Goal: Find specific page/section

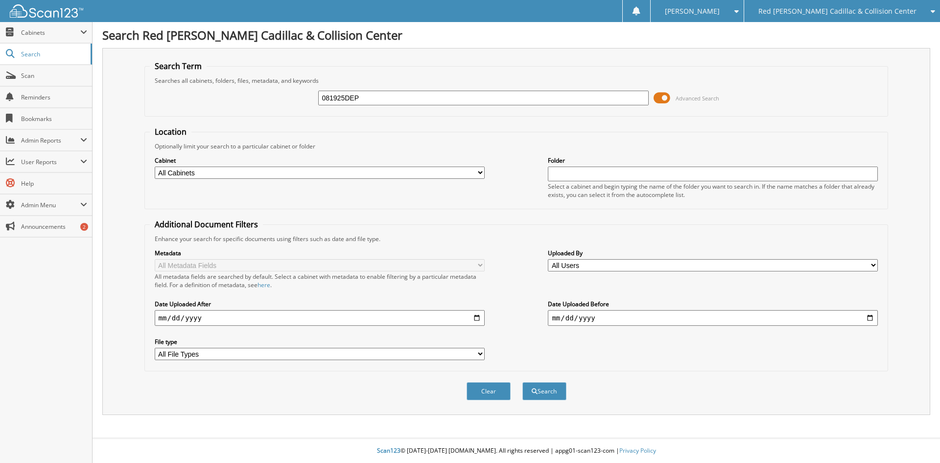
type input "081925DEP"
click at [523, 382] on button "Search" at bounding box center [545, 391] width 44 height 18
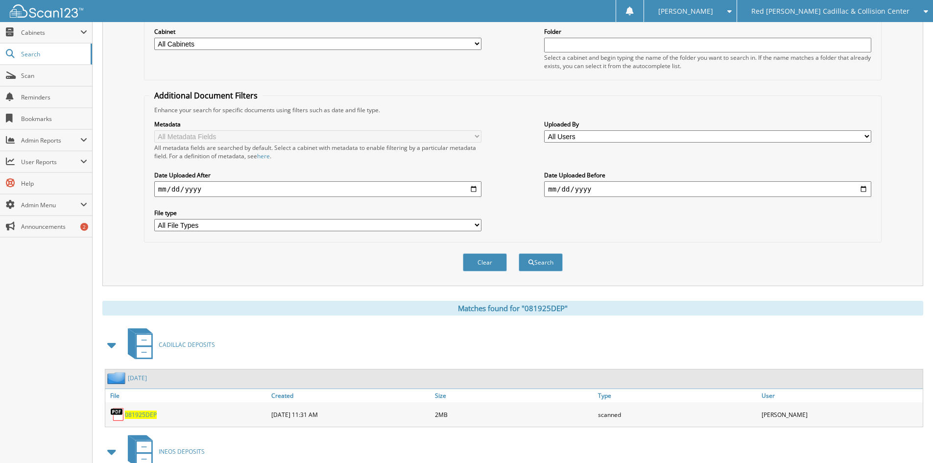
scroll to position [230, 0]
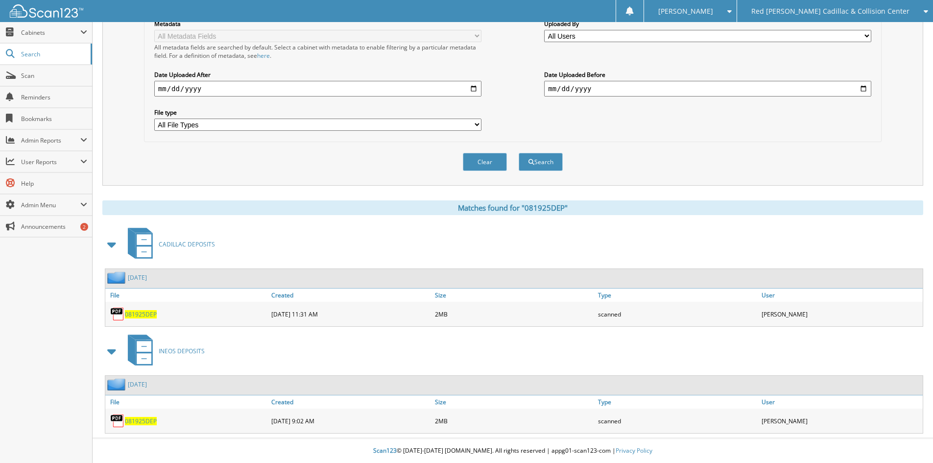
click at [146, 312] on span "081925DEP" at bounding box center [141, 314] width 32 height 8
